Goal: Task Accomplishment & Management: Complete application form

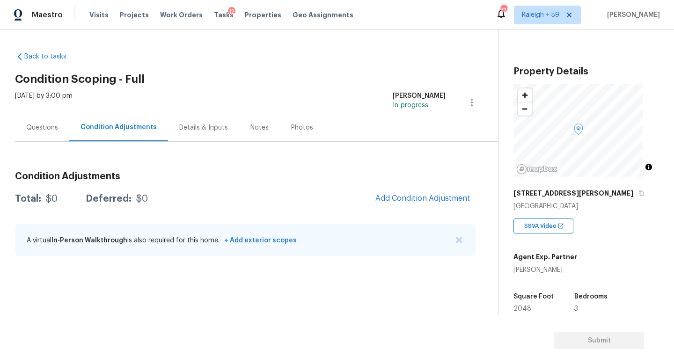
click at [193, 123] on div "Details & Inputs" at bounding box center [203, 127] width 49 height 9
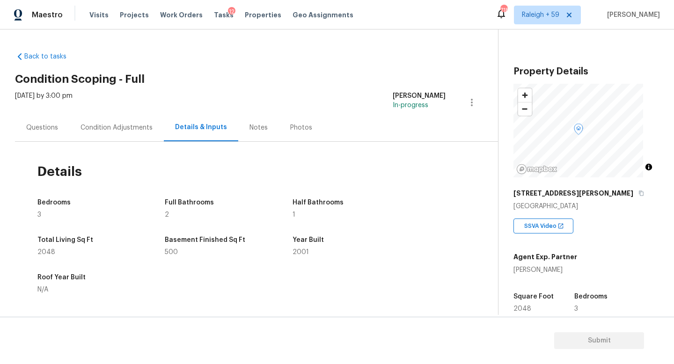
click at [41, 135] on div "Questions" at bounding box center [42, 128] width 54 height 28
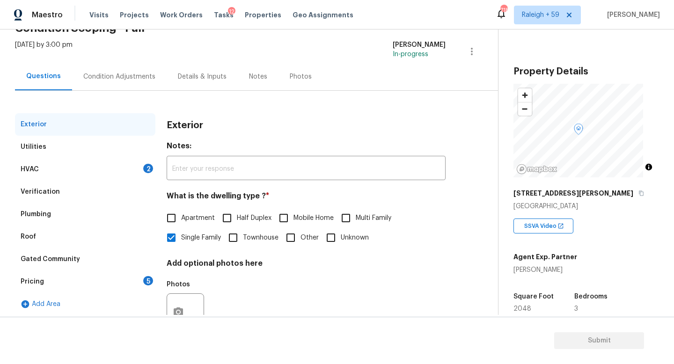
scroll to position [88, 0]
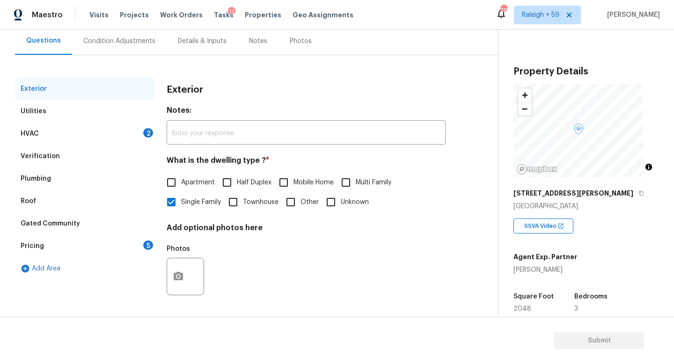
click at [129, 132] on div "HVAC 2" at bounding box center [85, 134] width 140 height 22
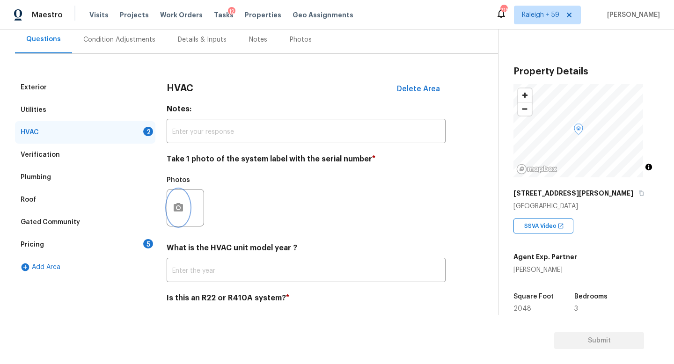
click at [184, 209] on button "button" at bounding box center [178, 208] width 22 height 37
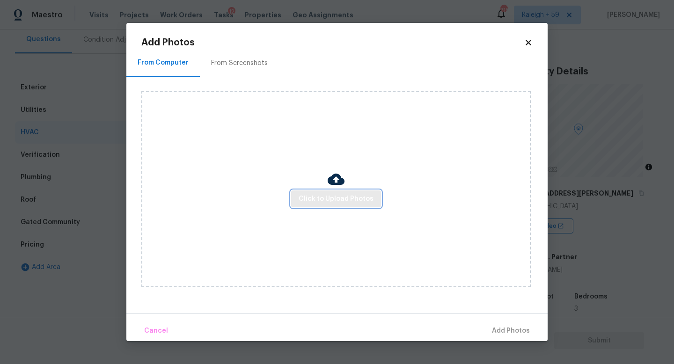
click at [316, 192] on button "Click to Upload Photos" at bounding box center [336, 198] width 90 height 17
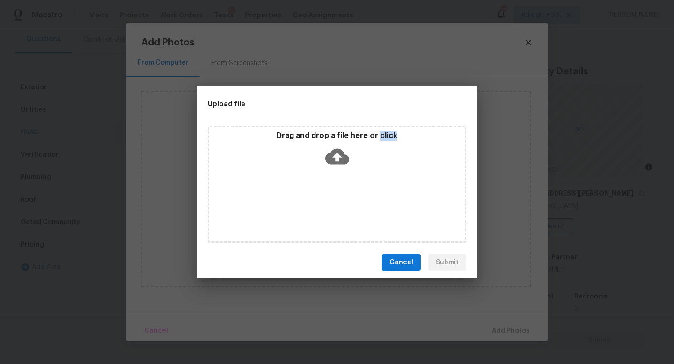
click at [316, 192] on div "Drag and drop a file here or click" at bounding box center [337, 184] width 258 height 117
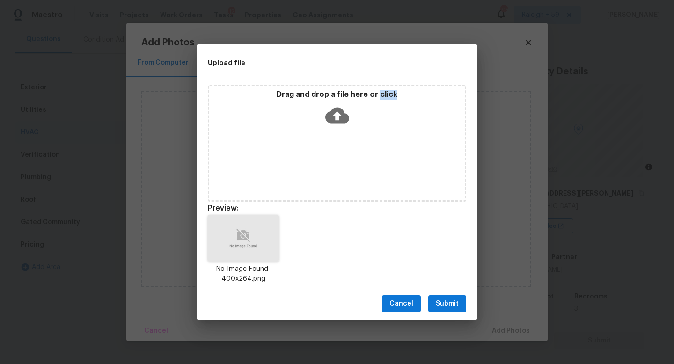
click at [439, 297] on button "Submit" at bounding box center [447, 303] width 38 height 17
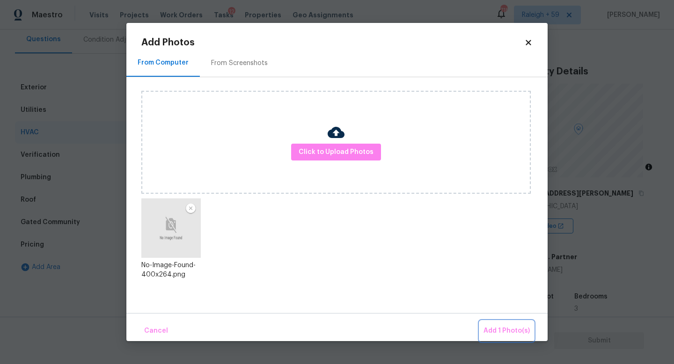
click at [493, 332] on span "Add 1 Photo(s)" at bounding box center [506, 331] width 46 height 12
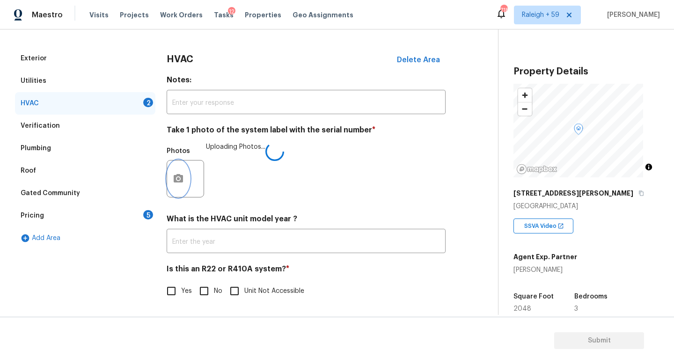
scroll to position [124, 0]
click at [217, 286] on span "No" at bounding box center [218, 291] width 8 height 10
click at [214, 284] on input "No" at bounding box center [204, 291] width 20 height 20
checkbox input "true"
click at [150, 210] on div "5" at bounding box center [148, 214] width 10 height 9
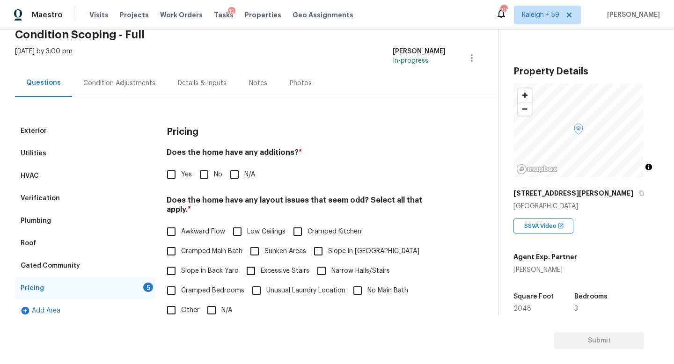
scroll to position [0, 0]
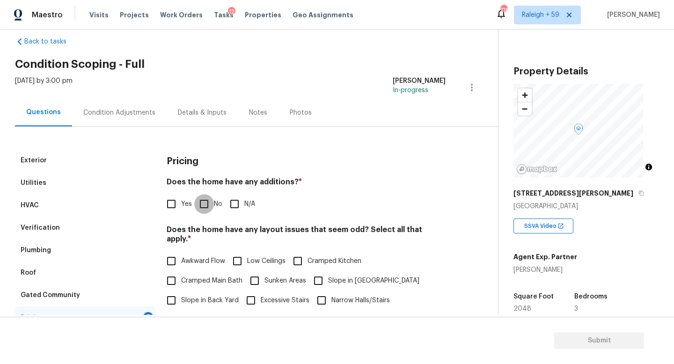
drag, startPoint x: 210, startPoint y: 204, endPoint x: 217, endPoint y: 217, distance: 14.9
click at [210, 204] on input "No" at bounding box center [204, 204] width 20 height 20
checkbox input "true"
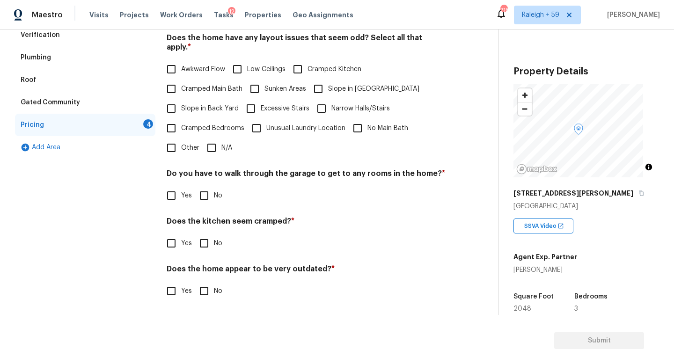
scroll to position [214, 0]
click at [223, 147] on label "N/A" at bounding box center [217, 148] width 30 height 20
click at [221, 147] on input "N/A" at bounding box center [212, 148] width 20 height 20
checkbox input "true"
click at [193, 152] on div "Pricing Does the home have any additions? * Yes No N/A Does the home have any l…" at bounding box center [306, 134] width 279 height 355
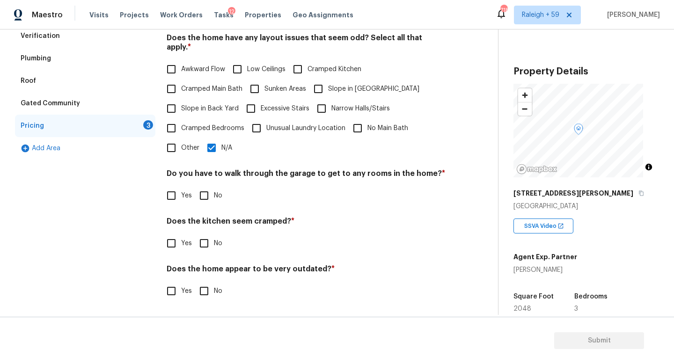
click at [183, 143] on span "Other" at bounding box center [190, 148] width 18 height 10
click at [181, 138] on input "Other" at bounding box center [171, 148] width 20 height 20
checkbox input "true"
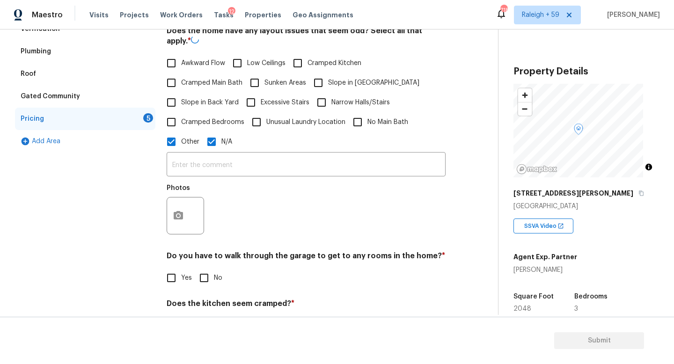
click at [208, 141] on input "N/A" at bounding box center [212, 142] width 20 height 20
checkbox input "false"
click at [202, 172] on input "text" at bounding box center [306, 165] width 279 height 22
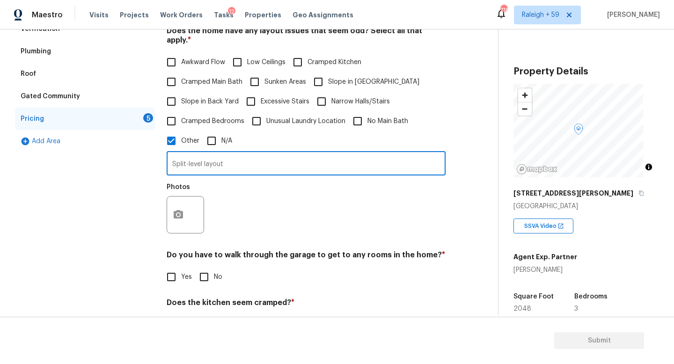
type input "Split-level layout"
click at [176, 210] on icon "button" at bounding box center [178, 214] width 11 height 11
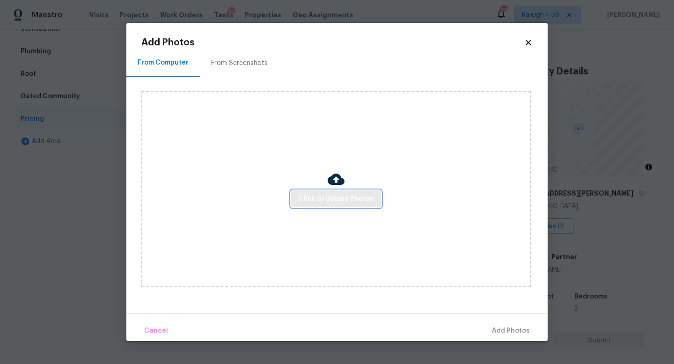
click at [330, 204] on span "Click to Upload Photos" at bounding box center [336, 199] width 75 height 12
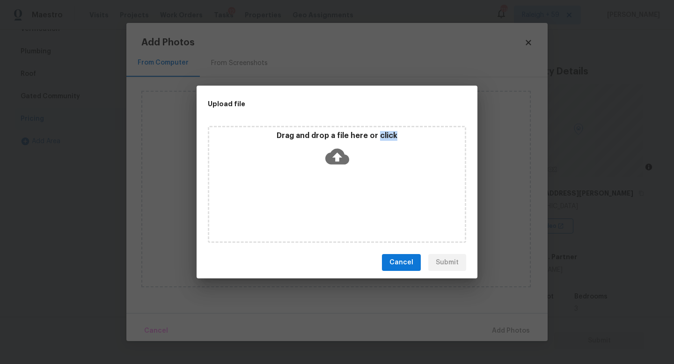
click at [330, 204] on div "Drag and drop a file here or click" at bounding box center [337, 184] width 258 height 117
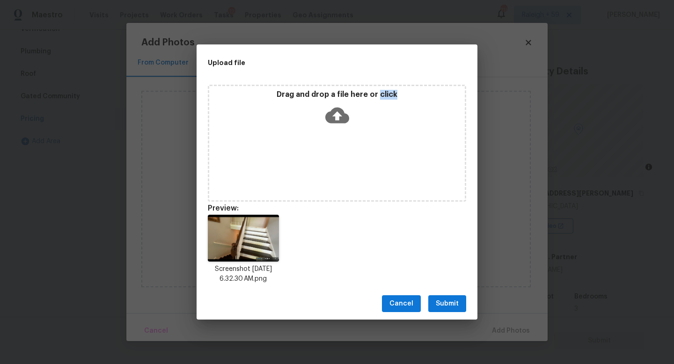
click at [459, 303] on button "Submit" at bounding box center [447, 303] width 38 height 17
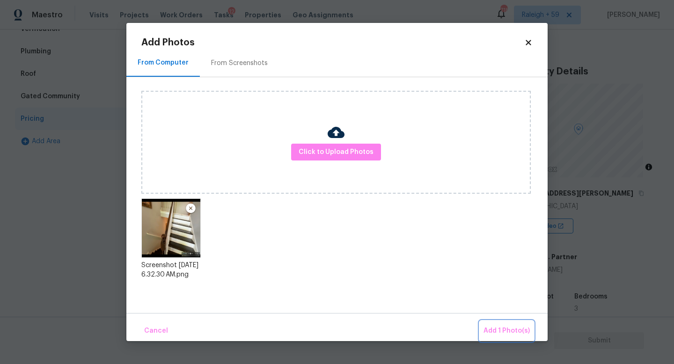
click at [490, 322] on button "Add 1 Photo(s)" at bounding box center [507, 331] width 54 height 20
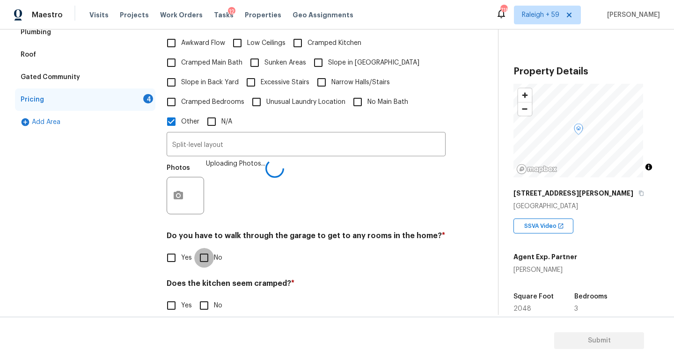
click at [204, 249] on input "No" at bounding box center [204, 258] width 20 height 20
checkbox input "true"
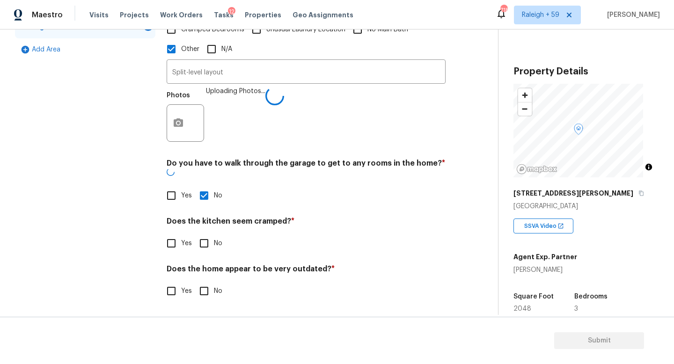
scroll to position [302, 0]
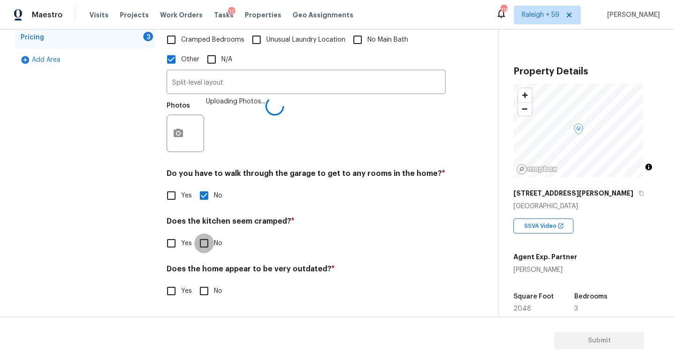
click at [207, 241] on input "No" at bounding box center [204, 244] width 20 height 20
checkbox input "true"
click at [208, 281] on input "No" at bounding box center [204, 291] width 20 height 20
checkbox input "true"
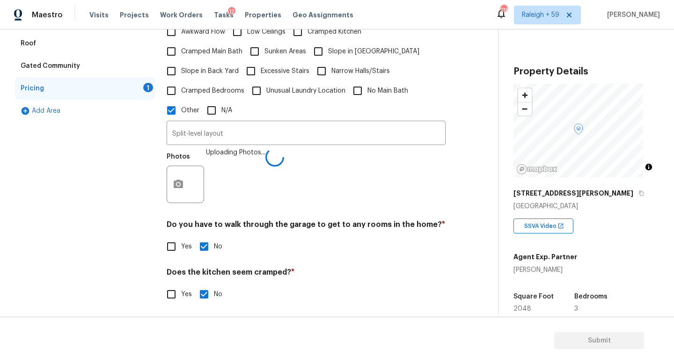
scroll to position [207, 0]
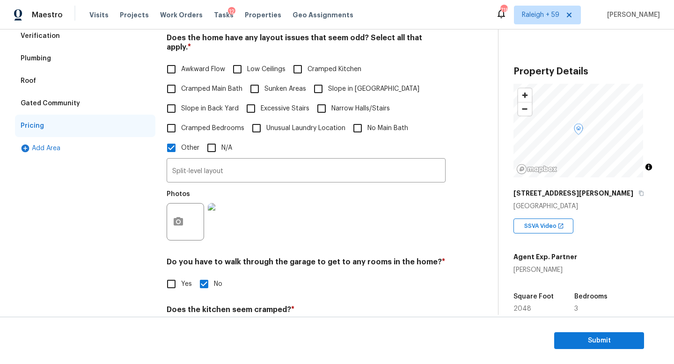
click at [322, 90] on input "Slope in [GEOGRAPHIC_DATA]" at bounding box center [318, 89] width 20 height 20
checkbox input "true"
click at [179, 106] on input "Slope in Back Yard" at bounding box center [171, 110] width 20 height 20
checkbox input "true"
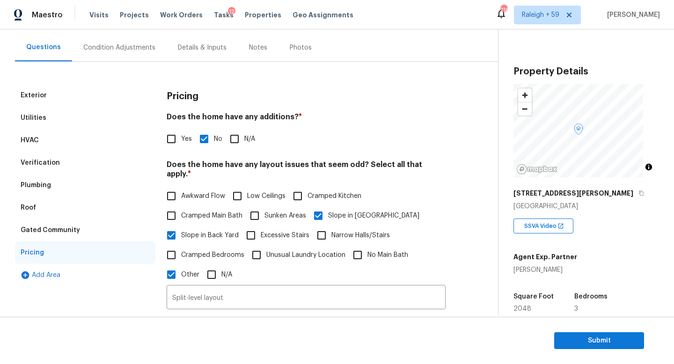
scroll to position [0, 0]
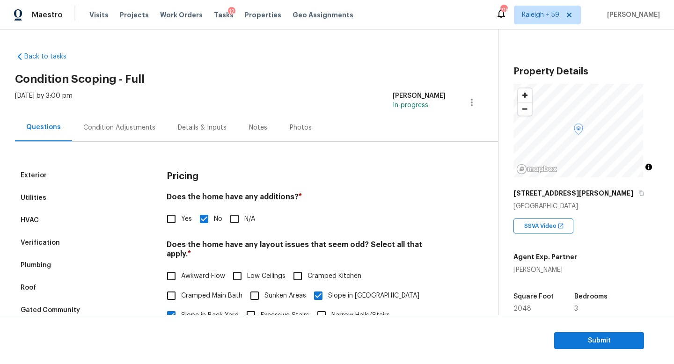
click at [117, 115] on div "Condition Adjustments" at bounding box center [119, 128] width 95 height 28
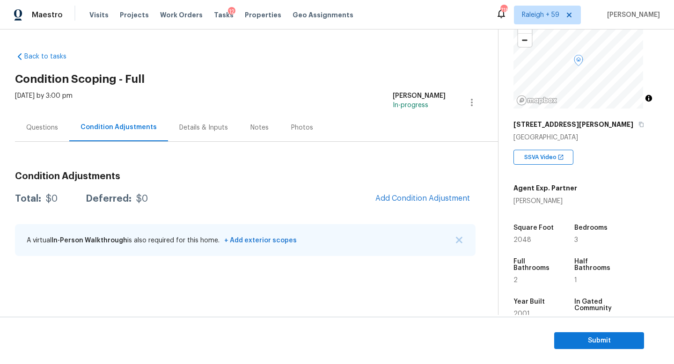
scroll to position [95, 0]
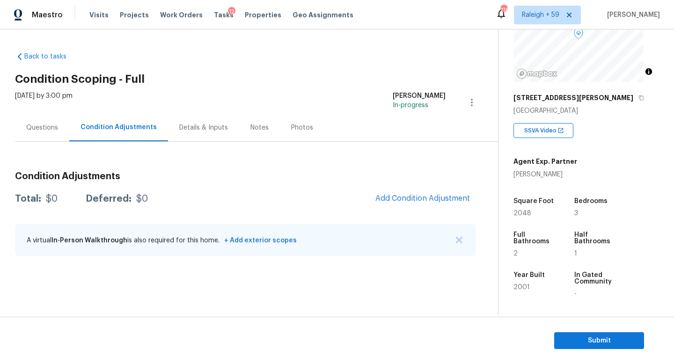
click at [58, 128] on div "Questions" at bounding box center [42, 128] width 54 height 28
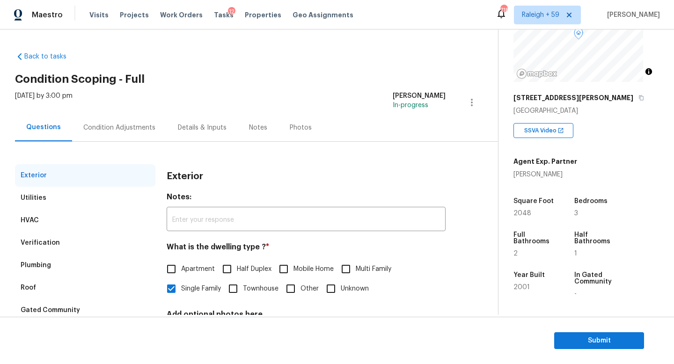
click at [113, 133] on div "Condition Adjustments" at bounding box center [119, 128] width 95 height 28
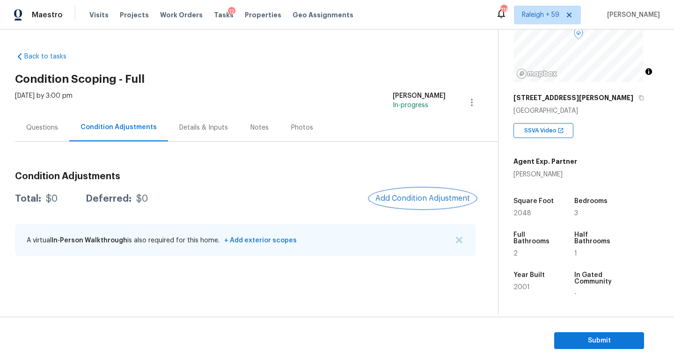
click at [425, 198] on span "Add Condition Adjustment" at bounding box center [422, 198] width 95 height 8
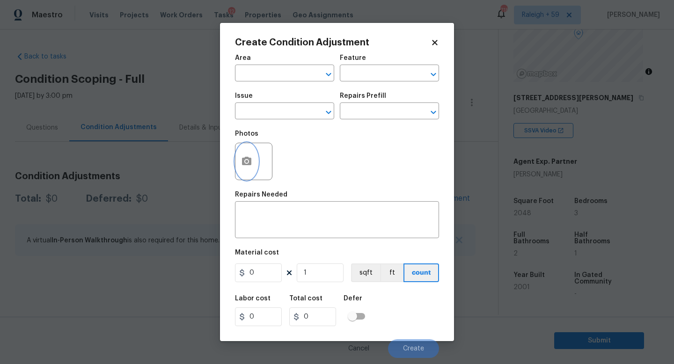
click at [251, 167] on icon "button" at bounding box center [246, 161] width 11 height 11
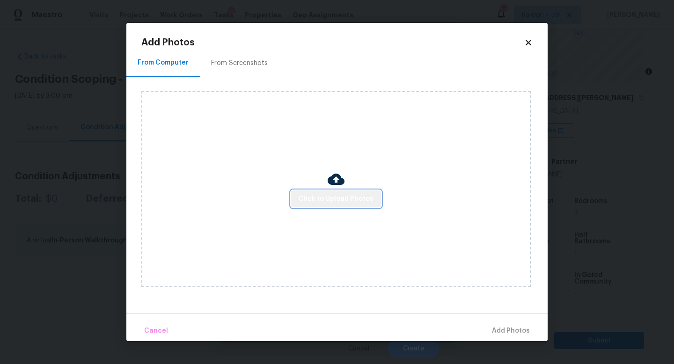
click at [344, 195] on span "Click to Upload Photos" at bounding box center [336, 199] width 75 height 12
